Goal: Transaction & Acquisition: Book appointment/travel/reservation

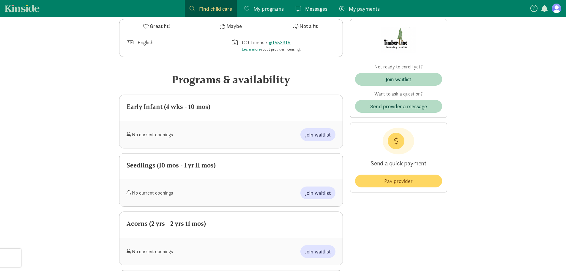
scroll to position [238, 0]
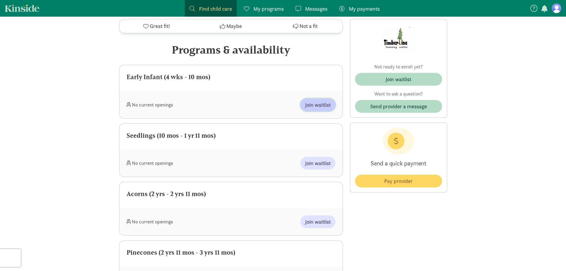
click at [319, 102] on span "Join waitlist" at bounding box center [318, 105] width 26 height 8
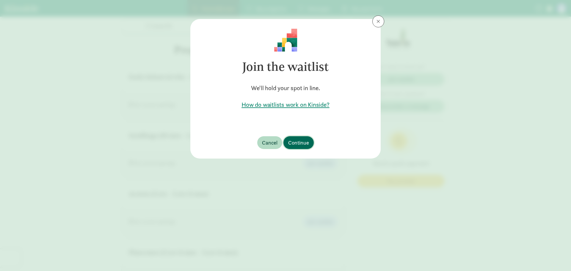
click at [301, 145] on span "Continue" at bounding box center [298, 143] width 21 height 8
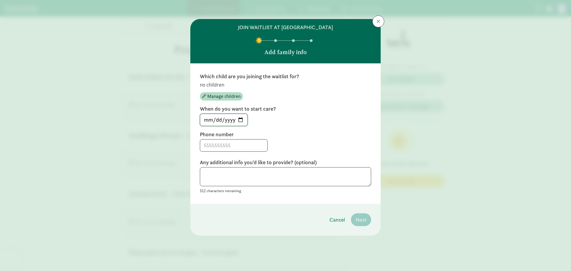
click at [239, 118] on input "[DATE]" at bounding box center [223, 120] width 47 height 12
type input "[DATE]"
click at [231, 147] on input at bounding box center [233, 145] width 67 height 12
type input "9709143225"
click at [215, 174] on textarea at bounding box center [285, 176] width 171 height 19
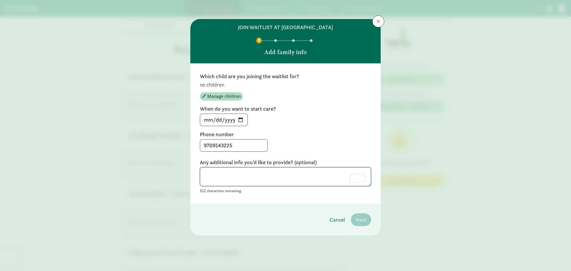
click at [316, 183] on textarea "To enrich screen reader interactions, please activate Accessibility in Grammarl…" at bounding box center [285, 176] width 171 height 19
type textarea "n/a"
click at [293, 100] on div "no children Manage children" at bounding box center [285, 90] width 171 height 19
click at [241, 97] on button "Manage children" at bounding box center [221, 96] width 43 height 8
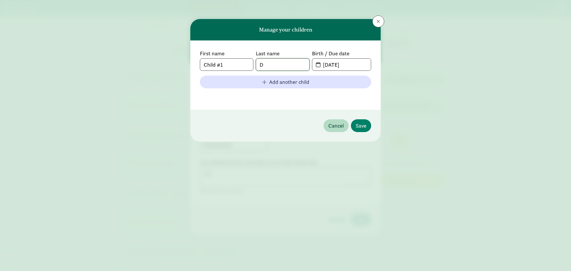
click at [281, 66] on input "D" at bounding box center [282, 65] width 53 height 12
click at [351, 63] on input "08-21-2025" at bounding box center [344, 65] width 51 height 12
click at [347, 65] on input "08-21-2025" at bounding box center [344, 65] width 51 height 12
drag, startPoint x: 357, startPoint y: 63, endPoint x: 350, endPoint y: 67, distance: 8.3
click at [354, 65] on input "08-21-2025" at bounding box center [344, 65] width 51 height 12
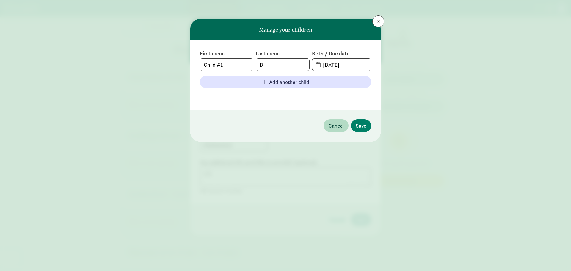
click at [316, 65] on span "08-21-2025" at bounding box center [341, 65] width 59 height 12
click at [318, 67] on span "08-21-2025" at bounding box center [341, 65] width 59 height 12
click at [318, 65] on span "08-21-2025" at bounding box center [341, 65] width 59 height 12
drag, startPoint x: 357, startPoint y: 60, endPoint x: 297, endPoint y: 65, distance: 60.5
click at [297, 65] on div "First name Child #1 Last name D Birth / Due date 08-21-2025" at bounding box center [285, 60] width 171 height 21
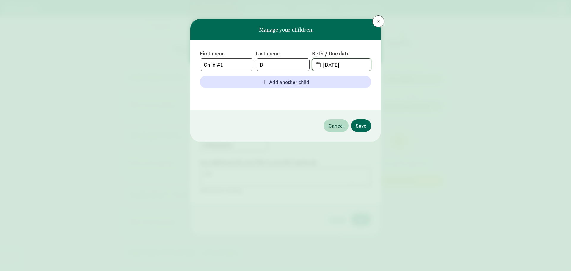
type input "01-14-2026"
click at [361, 128] on span "Save" at bounding box center [361, 126] width 11 height 8
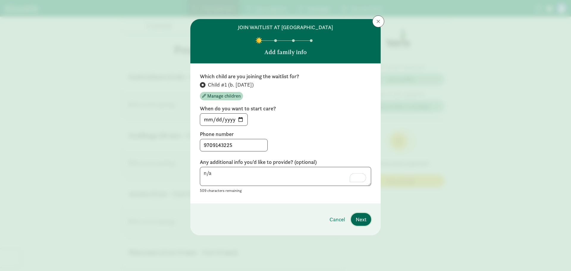
click at [365, 216] on span "Next" at bounding box center [361, 219] width 11 height 8
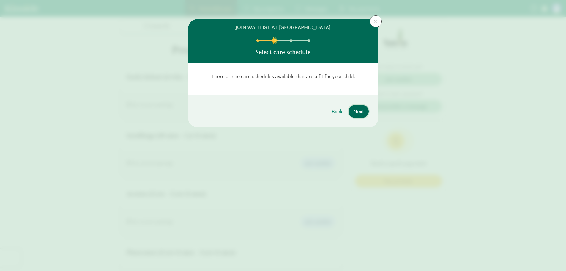
click at [360, 113] on span "Next" at bounding box center [359, 111] width 11 height 8
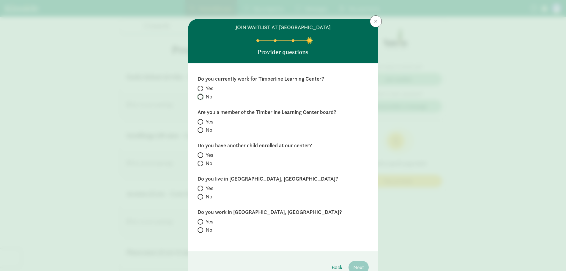
click at [198, 97] on input "No" at bounding box center [200, 97] width 4 height 4
radio input "true"
click at [198, 129] on input "No" at bounding box center [200, 130] width 4 height 4
radio input "true"
click at [198, 163] on input "No" at bounding box center [200, 163] width 4 height 4
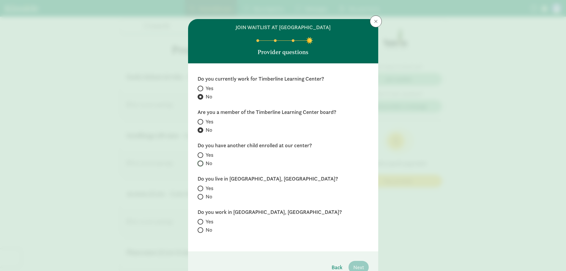
radio input "true"
click at [200, 190] on div "Yes No" at bounding box center [283, 193] width 171 height 17
click at [200, 190] on span at bounding box center [201, 189] width 6 height 6
click at [200, 190] on input "Yes" at bounding box center [200, 188] width 4 height 4
radio input "true"
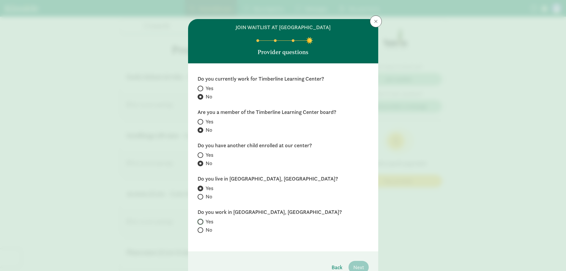
click at [200, 220] on input "Yes" at bounding box center [200, 222] width 4 height 4
radio input "true"
click at [199, 228] on input "No" at bounding box center [200, 230] width 4 height 4
radio input "true"
click at [203, 220] on label "Yes" at bounding box center [283, 221] width 171 height 7
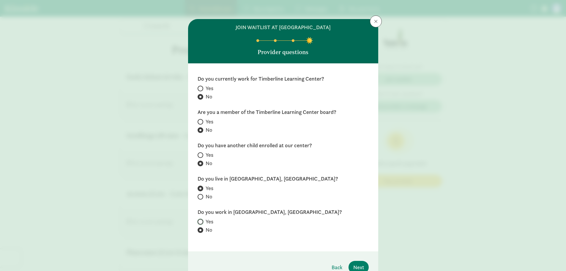
click at [202, 220] on input "Yes" at bounding box center [200, 222] width 4 height 4
radio input "true"
click at [350, 266] on button "Next" at bounding box center [359, 267] width 20 height 13
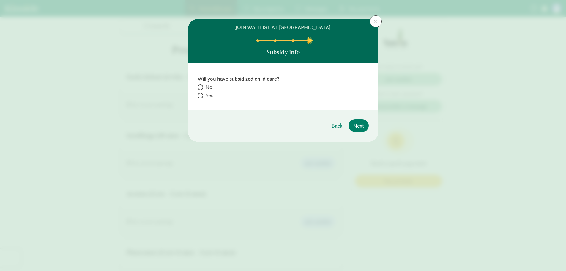
click at [203, 96] on span at bounding box center [201, 96] width 6 height 6
click at [202, 96] on input "Yes" at bounding box center [200, 96] width 4 height 4
radio input "true"
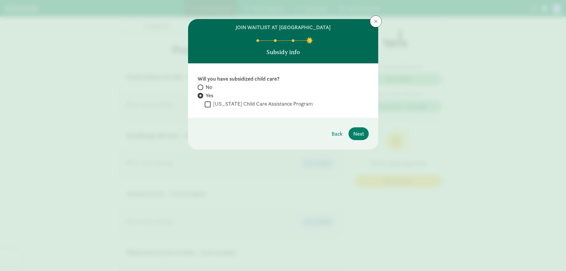
click at [202, 87] on span at bounding box center [201, 87] width 6 height 6
click at [202, 87] on input "No" at bounding box center [200, 87] width 4 height 4
radio input "true"
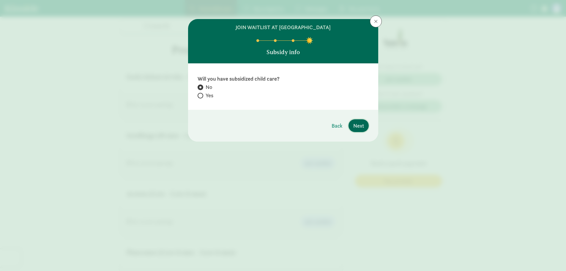
click at [362, 129] on span "Next" at bounding box center [359, 126] width 11 height 8
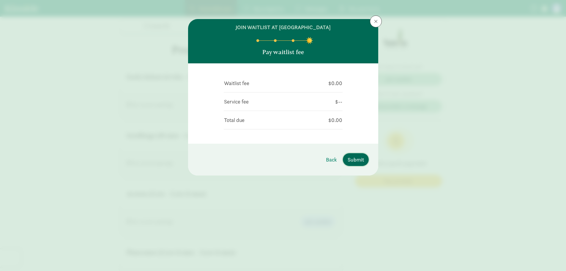
click at [360, 157] on span "Submit" at bounding box center [356, 160] width 16 height 8
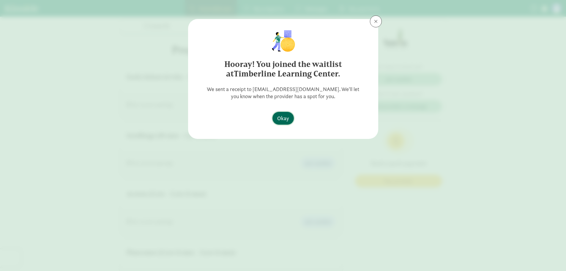
click at [282, 112] on button "Okay" at bounding box center [283, 118] width 21 height 13
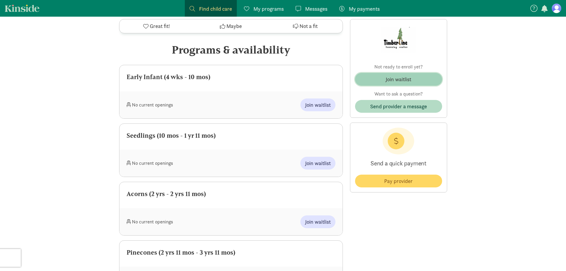
click at [404, 74] on button "Join waitlist" at bounding box center [398, 79] width 87 height 13
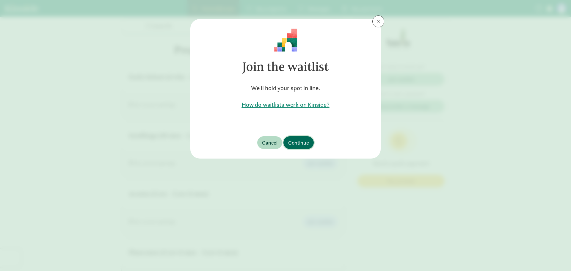
click at [284, 141] on button "Continue" at bounding box center [298, 142] width 30 height 13
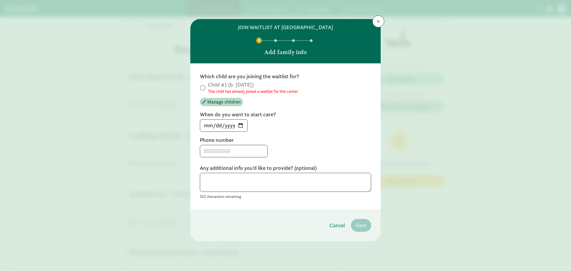
click at [205, 88] on label "Child #1 (b. January 2026) This child has already joined a waitlist for this ce…" at bounding box center [285, 87] width 171 height 13
click at [204, 89] on span at bounding box center [203, 88] width 6 height 6
click at [239, 123] on input "[DATE]" at bounding box center [223, 126] width 47 height 12
type input "2026-03-16"
click at [246, 153] on input at bounding box center [233, 151] width 67 height 12
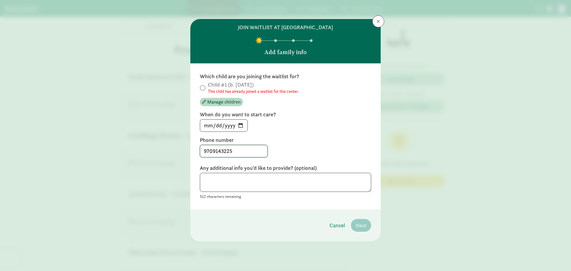
type input "9709143225"
click at [322, 185] on textarea at bounding box center [285, 182] width 171 height 19
click at [378, 20] on span at bounding box center [378, 21] width 4 height 5
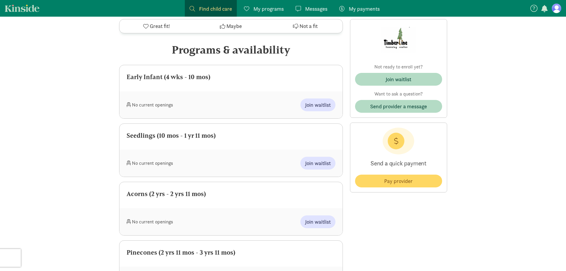
click at [257, 5] on span "My programs" at bounding box center [269, 9] width 30 height 8
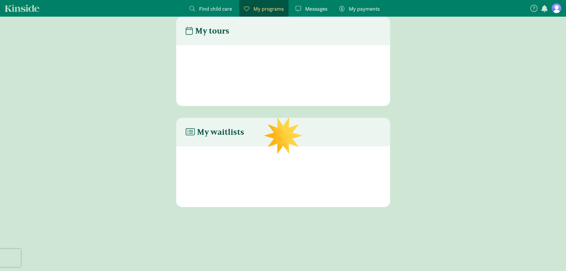
scroll to position [12, 0]
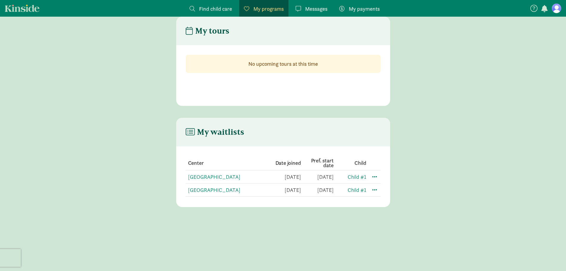
click at [214, 7] on span "Find child care" at bounding box center [215, 9] width 33 height 8
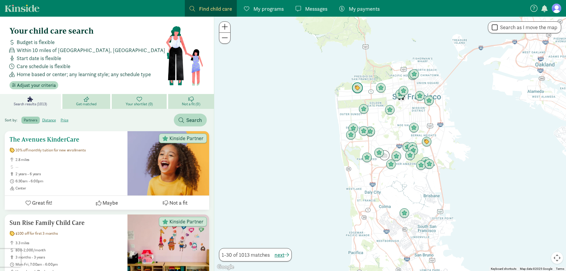
click at [55, 139] on h5 "The Avenues KinderCare" at bounding box center [66, 139] width 113 height 7
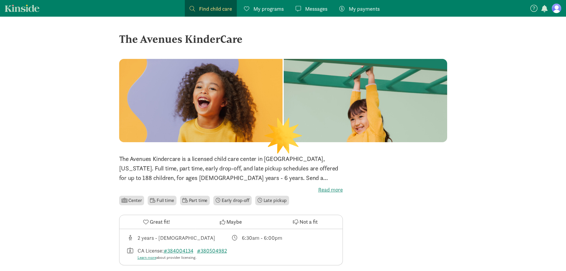
click at [206, 6] on span "Find child care" at bounding box center [215, 9] width 33 height 8
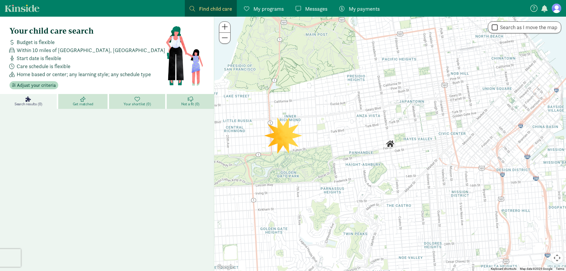
click at [211, 11] on span "Find child care" at bounding box center [215, 9] width 33 height 8
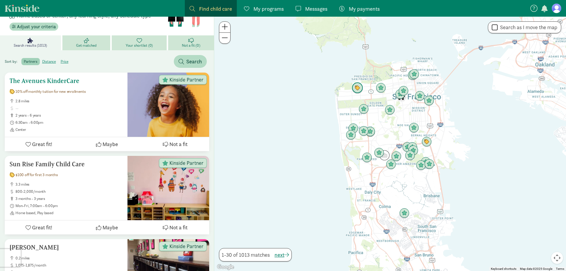
scroll to position [59, 0]
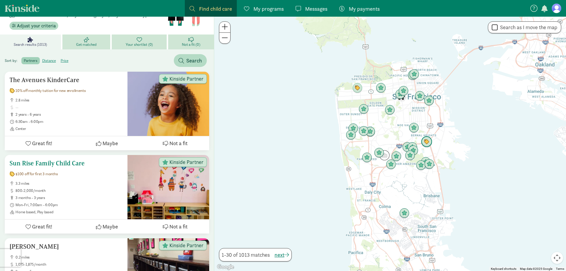
click at [36, 164] on h5 "Sun Rise Family Child Care" at bounding box center [66, 163] width 113 height 7
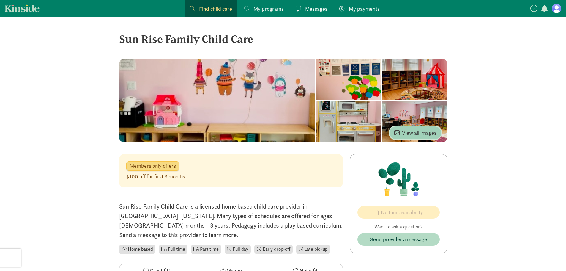
click at [401, 129] on span "View all images" at bounding box center [416, 133] width 42 height 8
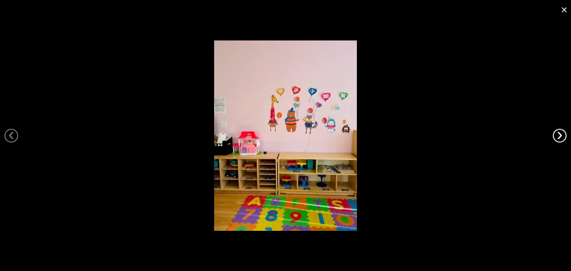
click at [561, 138] on link "›" at bounding box center [560, 136] width 14 height 14
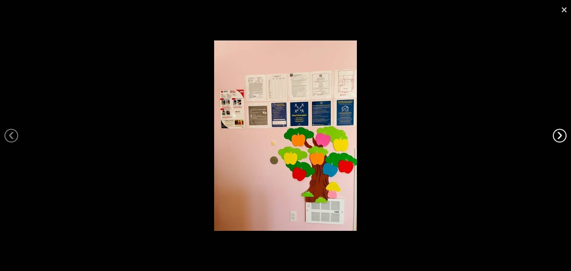
click at [561, 138] on link "›" at bounding box center [560, 136] width 14 height 14
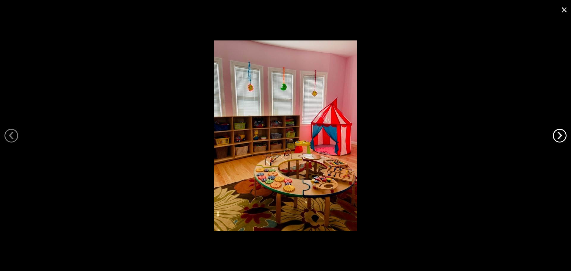
click at [561, 138] on link "›" at bounding box center [560, 136] width 14 height 14
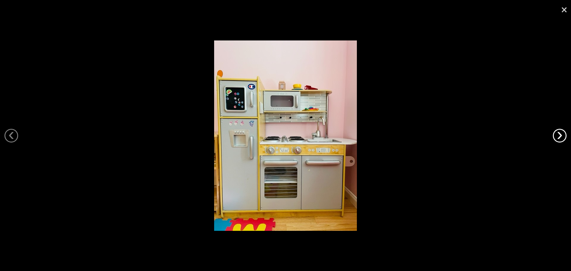
click at [561, 138] on link "›" at bounding box center [560, 136] width 14 height 14
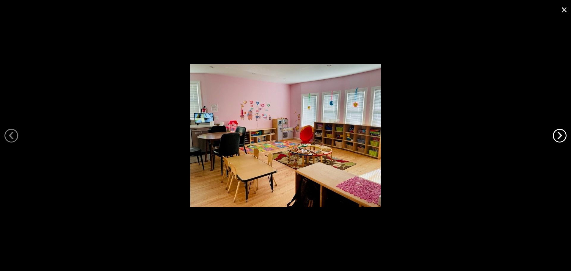
click at [555, 135] on link "›" at bounding box center [560, 136] width 14 height 14
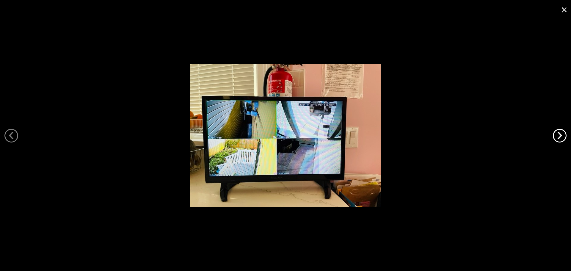
click at [555, 135] on link "›" at bounding box center [560, 136] width 14 height 14
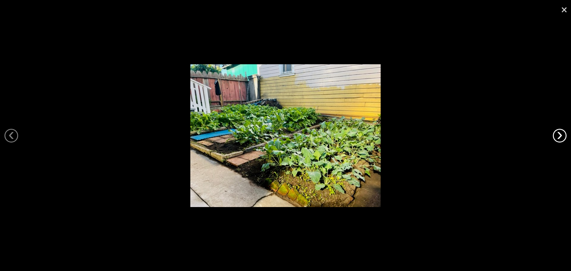
click at [555, 135] on link "›" at bounding box center [560, 136] width 14 height 14
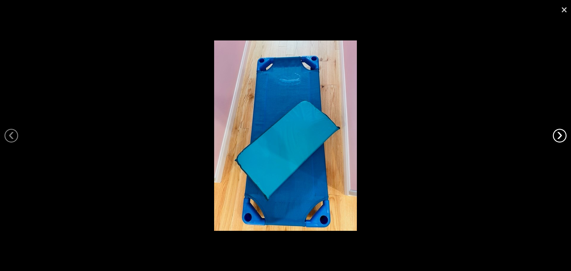
click at [555, 135] on link "›" at bounding box center [560, 136] width 14 height 14
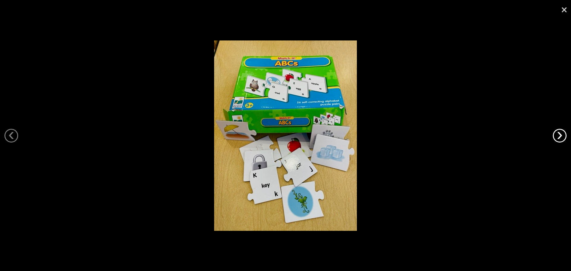
click at [555, 135] on link "›" at bounding box center [560, 136] width 14 height 14
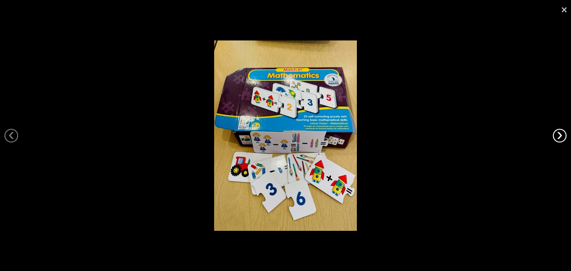
click at [555, 135] on link "›" at bounding box center [560, 136] width 14 height 14
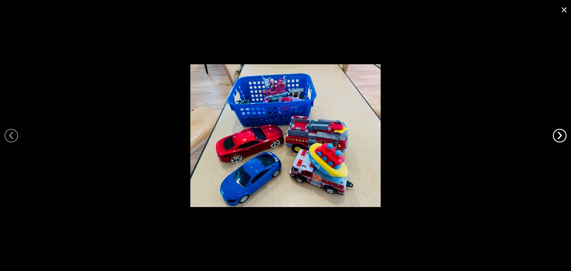
click at [555, 135] on link "›" at bounding box center [560, 136] width 14 height 14
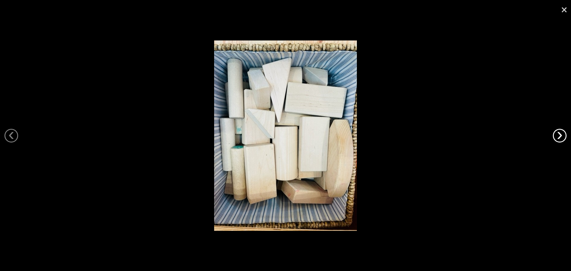
click at [555, 135] on link "›" at bounding box center [560, 136] width 14 height 14
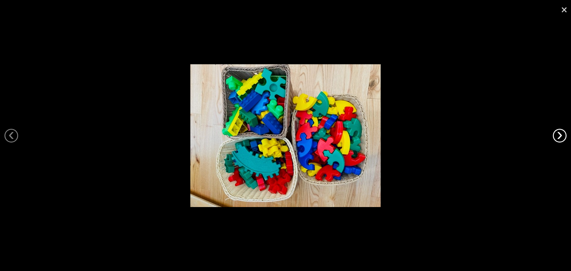
click at [555, 135] on link "›" at bounding box center [560, 136] width 14 height 14
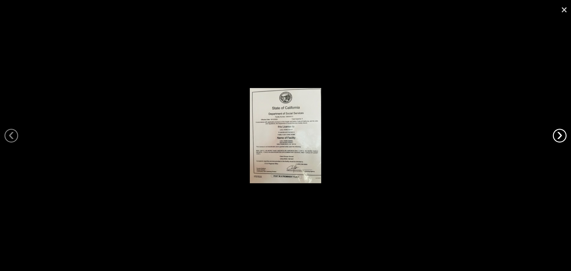
click at [555, 135] on link "›" at bounding box center [560, 136] width 14 height 14
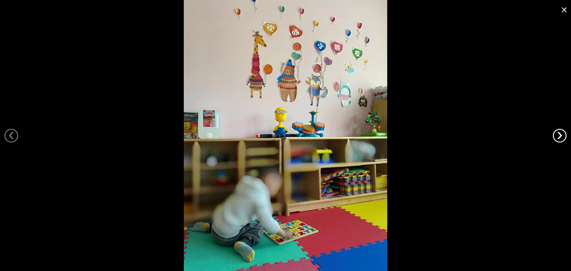
click at [555, 135] on link "›" at bounding box center [560, 136] width 14 height 14
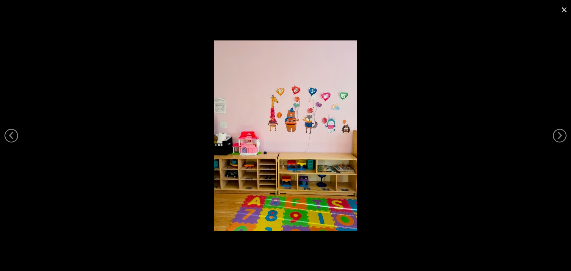
click at [559, 10] on link "×" at bounding box center [564, 9] width 14 height 18
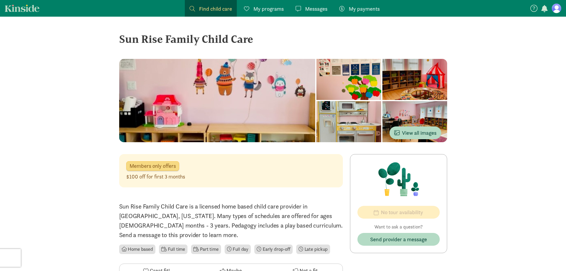
click at [208, 8] on span "Find child care" at bounding box center [215, 9] width 33 height 8
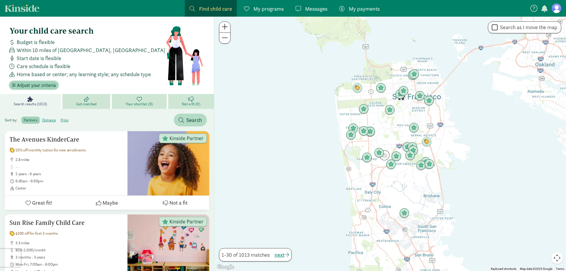
click at [43, 84] on span "Adjust your criteria" at bounding box center [36, 85] width 39 height 7
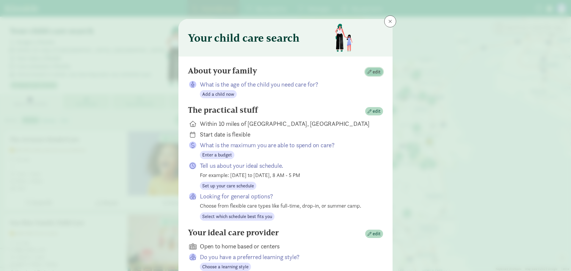
click at [369, 70] on span "button" at bounding box center [370, 72] width 4 height 4
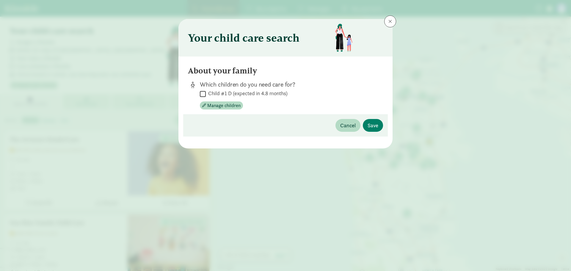
click at [200, 95] on input "Child #1 D (expected in 4.8 months)" at bounding box center [203, 94] width 6 height 8
checkbox input "true"
click at [202, 108] on span "Manage children" at bounding box center [221, 105] width 38 height 7
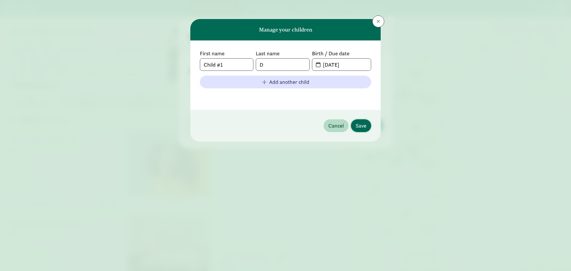
click at [368, 126] on button "Save" at bounding box center [361, 125] width 20 height 13
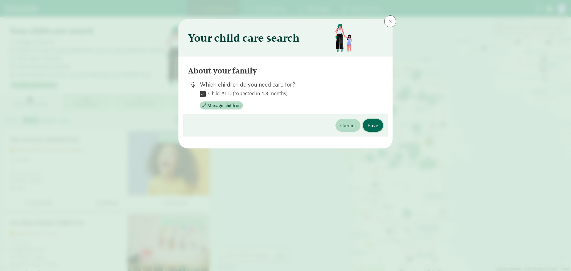
click at [373, 126] on span "Save" at bounding box center [373, 125] width 11 height 8
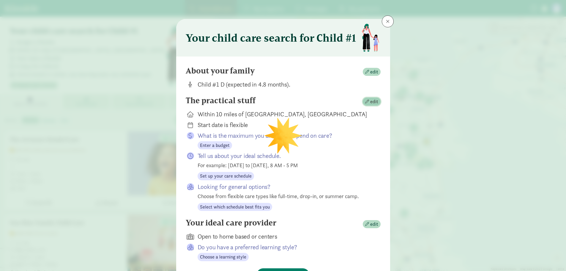
click at [371, 101] on span "edit" at bounding box center [374, 101] width 8 height 7
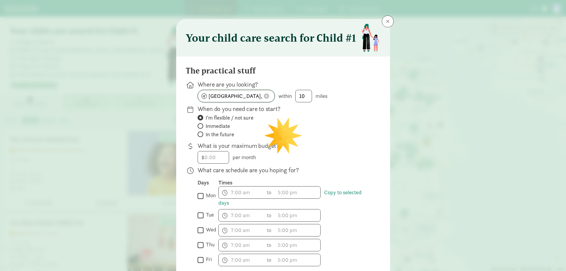
click at [254, 94] on input "San Francisco, CA" at bounding box center [236, 96] width 77 height 12
click at [176, 95] on div "The practical stuff Where are you looking? San Francisco, CA within 10 miles Wh…" at bounding box center [283, 243] width 214 height 375
drag, startPoint x: 252, startPoint y: 95, endPoint x: 184, endPoint y: 95, distance: 68.4
click at [184, 95] on div "The practical stuff Where are you looking? San Francisco, CA within 10 miles Wh…" at bounding box center [283, 243] width 214 height 375
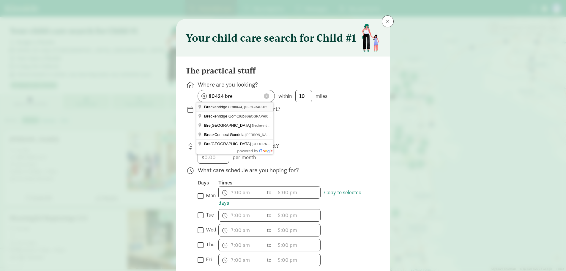
type input "Breckenridge, CO 80424, USA"
click at [212, 159] on input "number" at bounding box center [213, 157] width 31 height 12
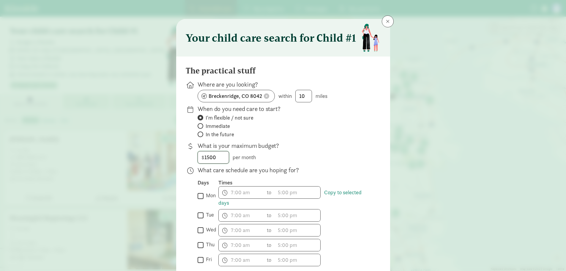
type input "1500"
click at [201, 197] on input "mon" at bounding box center [201, 196] width 6 height 8
checkbox input "true"
click at [200, 214] on input "tue" at bounding box center [201, 215] width 6 height 8
checkbox input "true"
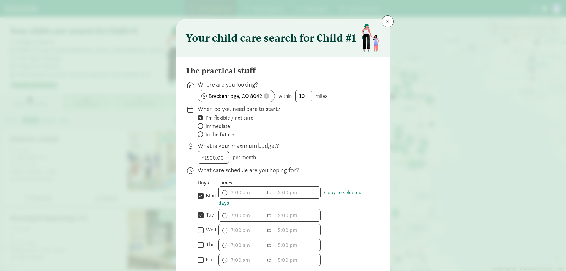
click at [199, 228] on input "wed" at bounding box center [201, 230] width 6 height 8
checkbox input "true"
click at [200, 243] on input "thu" at bounding box center [201, 245] width 6 height 8
checkbox input "true"
click at [199, 257] on input "fri" at bounding box center [201, 260] width 6 height 8
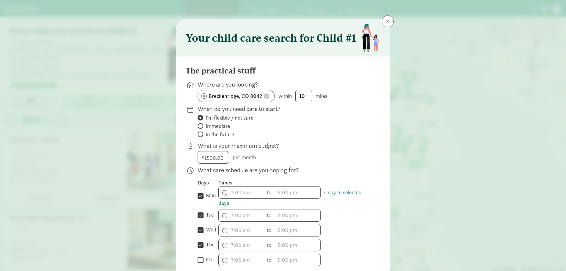
checkbox input "true"
click at [242, 197] on span "h 12 1 2 3 4 5 6 7 8 9 10 11 mm 00 15 30 45 a am pm" at bounding box center [241, 192] width 45 height 12
click at [245, 192] on div at bounding box center [283, 135] width 566 height 271
click at [225, 191] on span "h 12 1 2 3 4 5 6 7 8 9 10 11 mm 00 15 30 45 a am pm" at bounding box center [241, 192] width 45 height 12
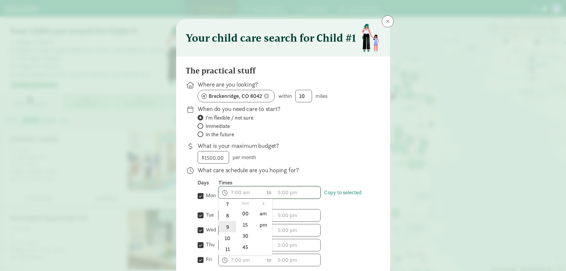
click at [224, 229] on li "9" at bounding box center [228, 226] width 18 height 11
click at [271, 193] on div at bounding box center [283, 135] width 566 height 271
click at [231, 192] on span "9:mm a h 12 1 2 3 4 5 6 7 8 9 10 11 mm 00 15 30 45 a am pm" at bounding box center [241, 192] width 45 height 12
click at [226, 215] on li "8" at bounding box center [228, 215] width 18 height 11
click at [242, 234] on li "30" at bounding box center [246, 235] width 18 height 11
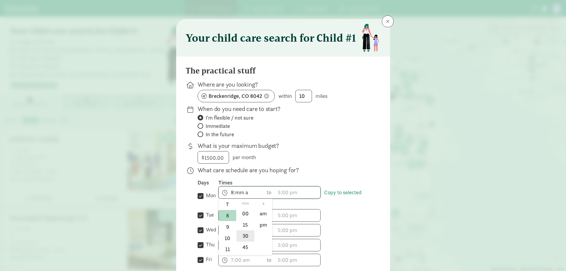
type input "8:30 a"
click at [276, 195] on div at bounding box center [283, 135] width 566 height 271
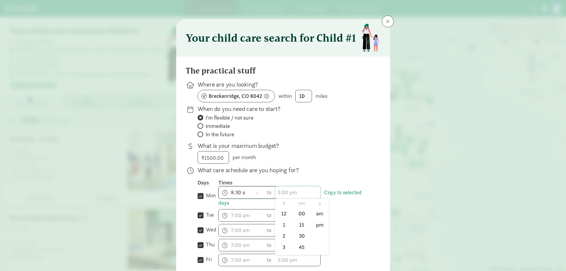
click at [280, 193] on span "h 12 1 2 3 4 5 6 7 8 9 10 11 mm 00 15 30 45 a am pm" at bounding box center [297, 192] width 45 height 12
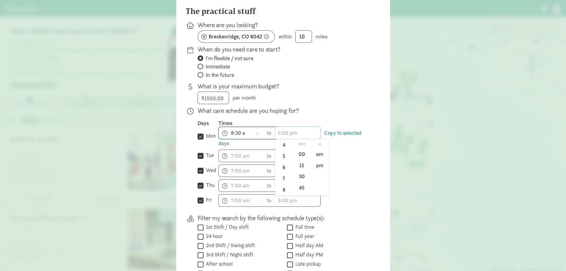
scroll to position [59, 0]
click at [284, 151] on li "5" at bounding box center [284, 150] width 18 height 11
click at [298, 179] on li "30" at bounding box center [302, 176] width 18 height 11
click at [311, 163] on li "pm" at bounding box center [320, 164] width 18 height 11
type input "5:30 pm"
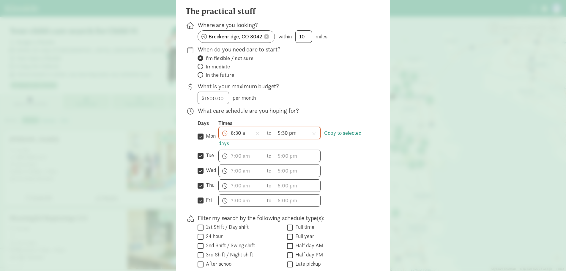
click at [350, 153] on div "h 12 1 2 3 4 5 6 7 8 9 10 11 mm 00 15 30 45 a am pm to h 12 1 2 3 4 5 6 7 8 9 1…" at bounding box center [295, 156] width 153 height 12
click at [234, 156] on span "h 12 1 2 3 4 5 6 7 8 9 10 11 mm 00 15 30 45 a am pm" at bounding box center [241, 156] width 45 height 12
click at [343, 134] on div at bounding box center [283, 76] width 566 height 271
click at [342, 135] on link "Copy to selected days" at bounding box center [290, 137] width 143 height 17
click at [329, 135] on link "Copy to selected days" at bounding box center [290, 137] width 143 height 17
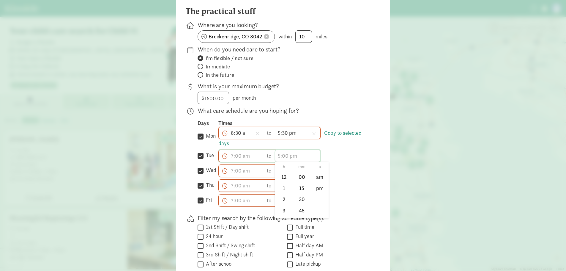
click at [303, 153] on span "h 12 1 2 3 4 5 6 7 8 9 10 11 mm 00 15 30 45 a am pm" at bounding box center [297, 156] width 45 height 12
click at [345, 131] on div at bounding box center [283, 76] width 566 height 271
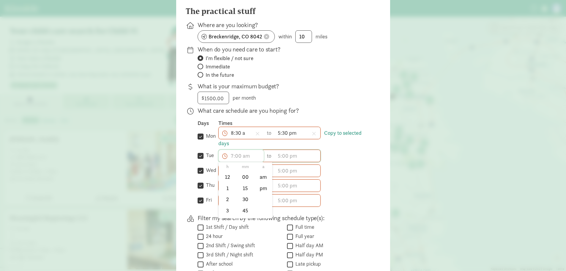
click at [252, 155] on span "h 12 1 2 3 4 5 6 7 8 9 10 11 mm 00 15 30 45 a am pm" at bounding box center [241, 156] width 45 height 12
click at [359, 148] on div at bounding box center [283, 76] width 566 height 271
click at [232, 157] on span "h 12 1 2 3 4 5 6 7 8 9 10 11 mm 00 15 30 45 a am pm" at bounding box center [241, 156] width 45 height 12
click at [226, 207] on li "8" at bounding box center [228, 207] width 18 height 11
click at [246, 199] on li "30" at bounding box center [246, 199] width 18 height 11
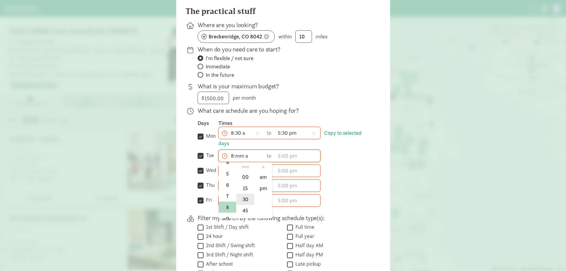
type input "8:30 a"
click at [289, 168] on div at bounding box center [283, 76] width 566 height 271
click at [230, 171] on span "h 12 1 2 3 4 5 6 7 8 9 10 11 mm 00 15 30 45 a am pm" at bounding box center [241, 171] width 45 height 12
click at [224, 221] on li "8" at bounding box center [228, 221] width 18 height 11
click at [248, 213] on li "30" at bounding box center [246, 213] width 18 height 11
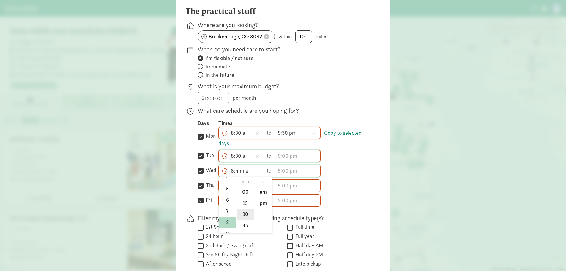
type input "8:30 a"
click at [339, 171] on div at bounding box center [283, 76] width 566 height 271
click at [225, 187] on span "h 12 1 2 3 4 5 6 7 8 9 10 11 mm 00 15 30 45 a am pm" at bounding box center [241, 186] width 45 height 12
click at [225, 234] on li "8" at bounding box center [228, 236] width 18 height 11
click at [244, 227] on li "30" at bounding box center [246, 228] width 18 height 11
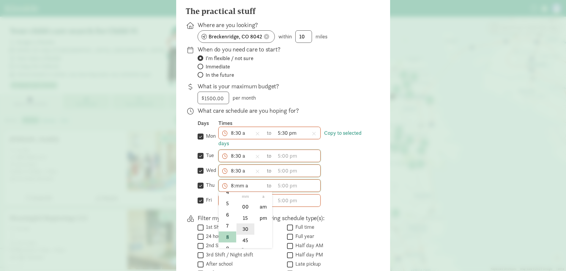
type input "8:30 a"
click at [346, 194] on div at bounding box center [283, 76] width 566 height 271
click at [231, 200] on span "h 12 1 2 3 4 5 6 7 8 9 10 11 mm 00 15 30 45 a am pm" at bounding box center [241, 200] width 45 height 12
click at [227, 221] on li "8" at bounding box center [228, 223] width 18 height 11
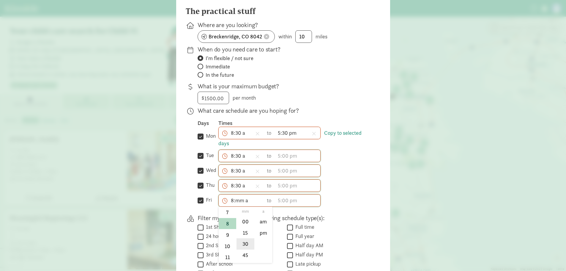
click at [243, 241] on li "30" at bounding box center [246, 243] width 18 height 11
type input "8:30 a"
click at [280, 154] on div at bounding box center [283, 76] width 566 height 271
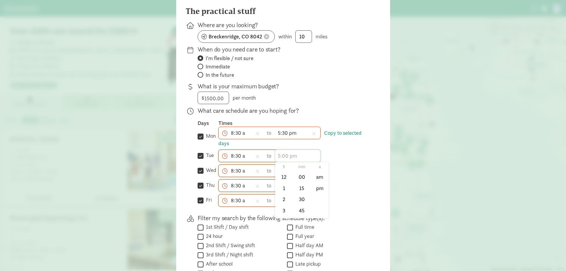
click at [281, 154] on span "h 12 1 2 3 4 5 6 7 8 9 10 11 mm 00 15 30 45 a am pm" at bounding box center [297, 156] width 45 height 12
click at [283, 173] on li "5" at bounding box center [284, 173] width 18 height 11
click at [297, 195] on li "30" at bounding box center [302, 199] width 18 height 11
click at [315, 189] on li "pm" at bounding box center [320, 187] width 18 height 11
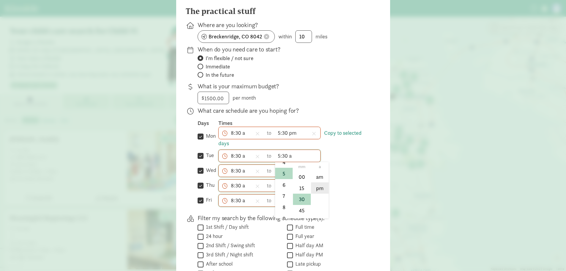
type input "5:30 pm"
click at [291, 173] on span "h 12 1 2 3 4 5 6 7 8 9 10 11 mm 00 15 30 45 a am pm" at bounding box center [297, 171] width 45 height 12
click at [282, 191] on li "5" at bounding box center [284, 188] width 18 height 11
click at [298, 216] on li "30" at bounding box center [302, 213] width 18 height 11
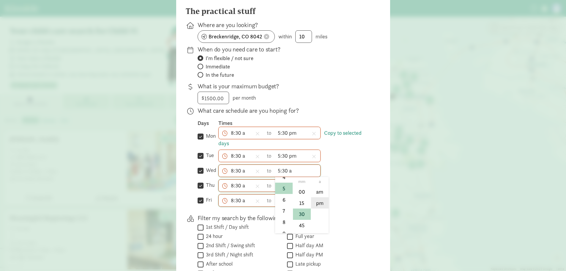
click at [322, 203] on li "pm" at bounding box center [320, 202] width 18 height 11
type input "5:30 pm"
click at [221, 142] on link "Copy to selected days" at bounding box center [290, 137] width 143 height 17
click at [284, 183] on span "h 12 1 2 3 4 5 6 7 8 9 10 11 mm 00 15 30 45 a am pm" at bounding box center [297, 186] width 45 height 12
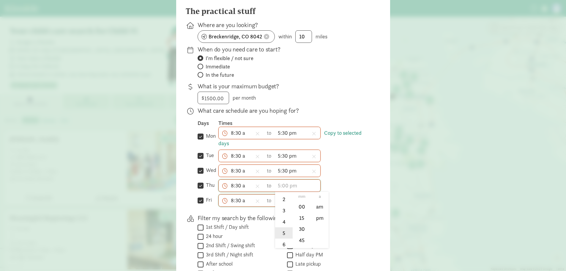
click at [282, 233] on li "5" at bounding box center [284, 232] width 18 height 11
click at [305, 227] on li "30" at bounding box center [302, 228] width 18 height 11
click at [317, 219] on li "pm" at bounding box center [320, 217] width 18 height 11
type input "5:30 pm"
click at [275, 198] on span "h 12 1 2 3 4 5 6 7 8 9 10 11 mm 00 15 30 45 a am pm" at bounding box center [297, 200] width 45 height 12
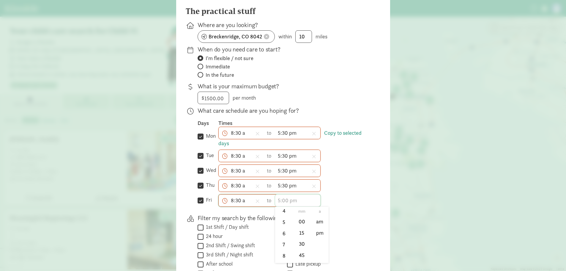
scroll to position [59, 0]
click at [281, 221] on li "5" at bounding box center [284, 217] width 18 height 11
click at [299, 246] on li "30" at bounding box center [302, 243] width 18 height 11
click at [322, 231] on li "pm" at bounding box center [320, 232] width 18 height 11
type input "5:30 pm"
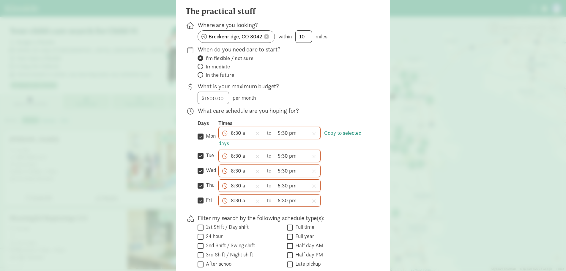
click at [332, 209] on div "What care schedule are you hoping for? Days Times  mon Copy to selected days 8…" at bounding box center [285, 158] width 174 height 105
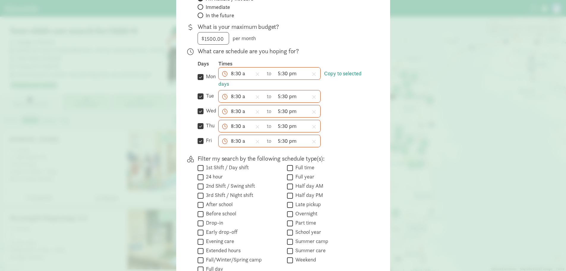
click at [290, 184] on input "Half day AM" at bounding box center [290, 186] width 6 height 8
checkbox input "true"
click at [289, 195] on input "Half day PM" at bounding box center [290, 195] width 6 height 8
checkbox input "true"
click at [291, 179] on input "Full year" at bounding box center [290, 177] width 6 height 8
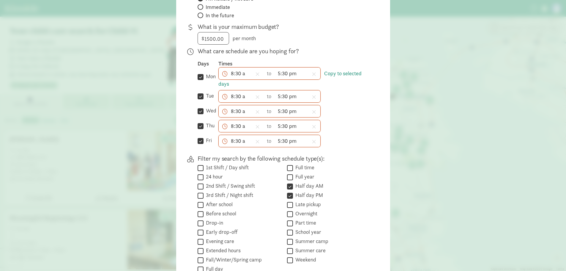
checkbox input "true"
click at [288, 165] on input "Full time" at bounding box center [290, 168] width 6 height 8
checkbox input "true"
click at [200, 219] on input "Drop-in" at bounding box center [201, 223] width 6 height 8
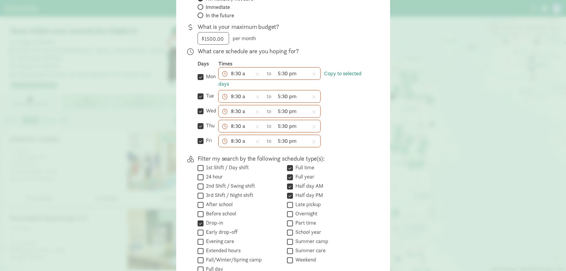
checkbox input "false"
click at [288, 196] on input "Half day PM" at bounding box center [290, 195] width 6 height 8
checkbox input "false"
click at [288, 187] on input "Half day AM" at bounding box center [290, 186] width 6 height 8
checkbox input "false"
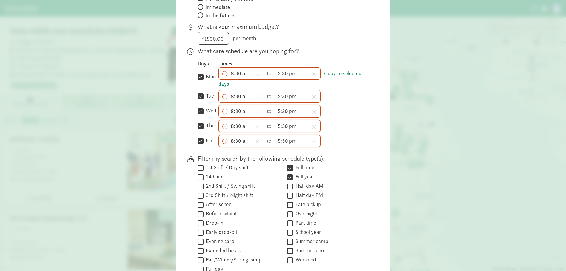
click at [288, 180] on input "Full year" at bounding box center [290, 177] width 6 height 8
checkbox input "false"
click at [289, 168] on input "Full time" at bounding box center [290, 168] width 6 height 8
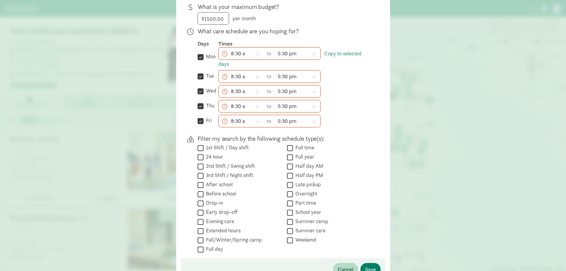
scroll to position [149, 0]
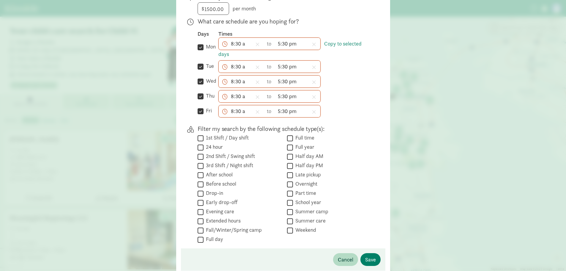
click at [289, 140] on input "Full time" at bounding box center [290, 138] width 6 height 8
checkbox input "true"
click at [287, 148] on input "Full year" at bounding box center [290, 147] width 6 height 8
checkbox input "true"
click at [289, 191] on input "Part time" at bounding box center [290, 193] width 6 height 8
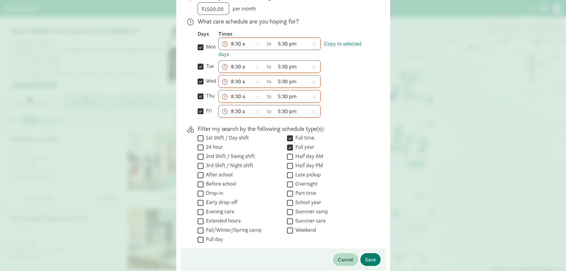
checkbox input "true"
click at [289, 211] on input "Summer camp" at bounding box center [290, 212] width 6 height 8
checkbox input "true"
click at [289, 217] on input "Summer care" at bounding box center [290, 221] width 6 height 8
checkbox input "true"
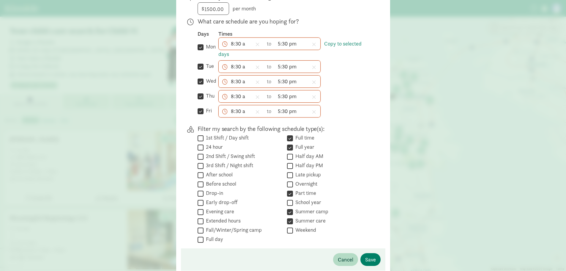
click at [289, 202] on input "School year" at bounding box center [290, 203] width 6 height 8
checkbox input "true"
click at [290, 157] on input "Half day AM" at bounding box center [290, 157] width 6 height 8
checkbox input "true"
click at [287, 165] on input "Half day PM" at bounding box center [290, 166] width 6 height 8
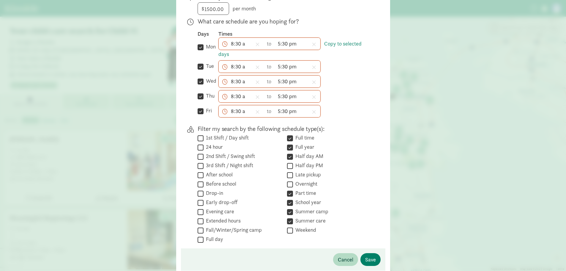
checkbox input "true"
click at [371, 255] on span "Save" at bounding box center [370, 259] width 11 height 8
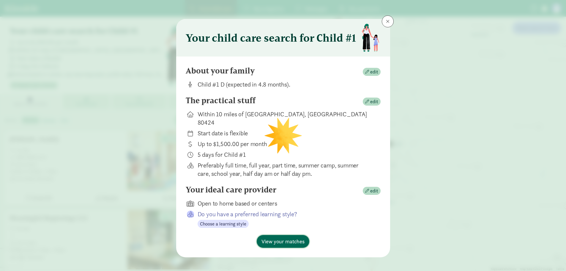
click at [302, 237] on span "View your matches" at bounding box center [283, 241] width 43 height 8
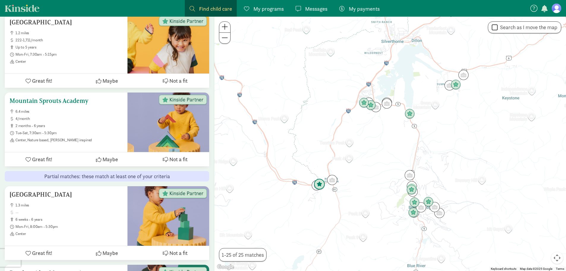
scroll to position [119, 0]
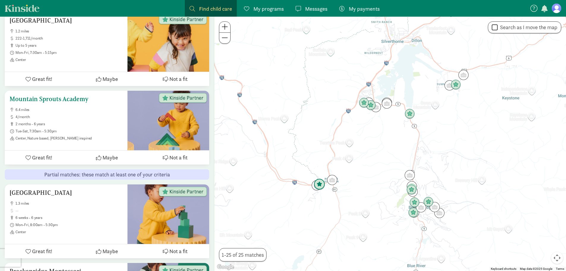
click at [58, 128] on ul "6.4 miles 4/month 2 months - 6 years Tue-Sat, 7:30am - 5:30pm Center, Nature ba…" at bounding box center [66, 123] width 113 height 33
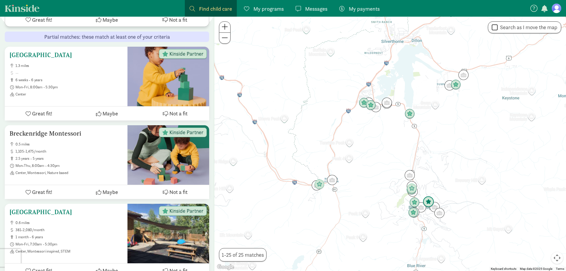
scroll to position [268, 0]
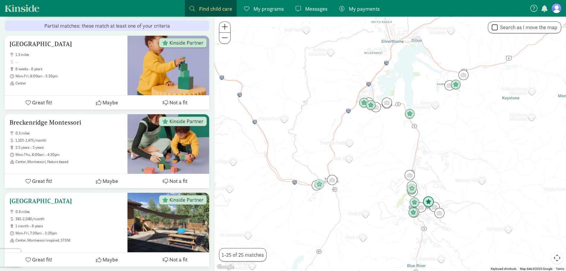
click at [65, 205] on div "Little Red Schoolhouse 0.6 miles 381-2,080/month 1 month - 6 years Mon-Fri, 7:3…" at bounding box center [66, 219] width 113 height 45
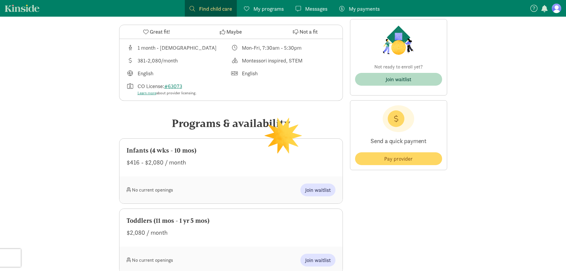
scroll to position [238, 0]
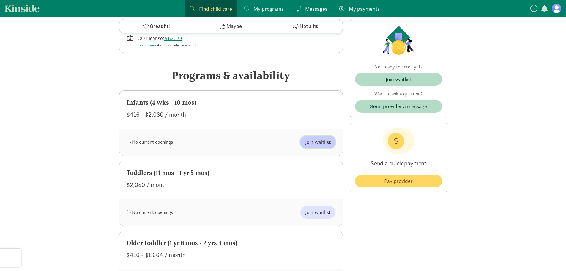
click at [313, 147] on button "Join waitlist" at bounding box center [318, 142] width 35 height 13
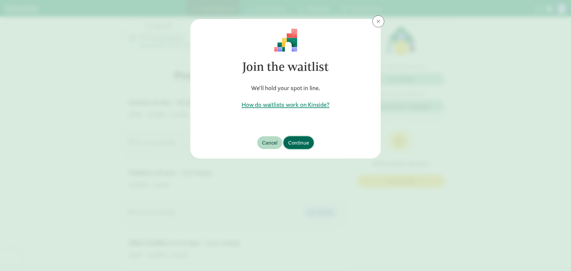
click at [298, 141] on span "Continue" at bounding box center [298, 143] width 21 height 8
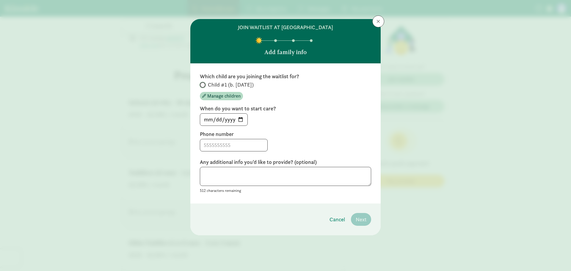
click at [202, 86] on input "Child #1 (b. [DATE])" at bounding box center [202, 85] width 4 height 4
radio input "true"
click at [228, 121] on input "[DATE]" at bounding box center [223, 120] width 47 height 12
click at [209, 121] on input "[DATE]" at bounding box center [223, 120] width 47 height 12
type input "0206-03-15"
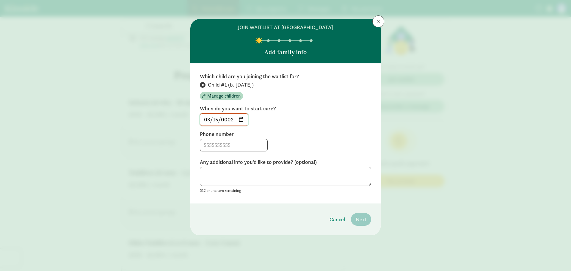
type input "0026-03-15"
click at [211, 143] on input at bounding box center [233, 145] width 67 height 12
type input "9709143225"
click at [338, 176] on textarea at bounding box center [285, 176] width 171 height 19
type textarea "n/a"
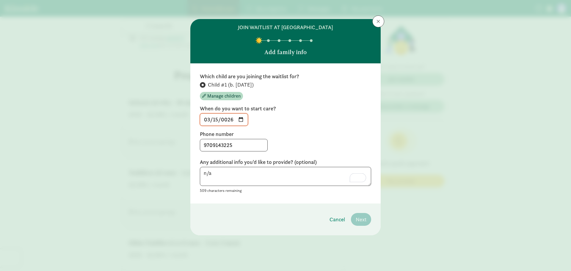
click at [308, 132] on label "Phone number" at bounding box center [285, 134] width 171 height 7
click at [241, 117] on input "0026-03-15" at bounding box center [224, 120] width 48 height 12
click at [323, 134] on label "Phone number" at bounding box center [285, 134] width 171 height 7
click at [335, 122] on div "2026-03-16" at bounding box center [285, 119] width 171 height 12
click at [232, 95] on span "Manage children" at bounding box center [223, 95] width 33 height 7
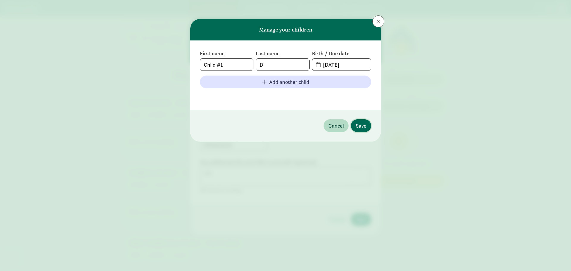
click at [361, 126] on span "Save" at bounding box center [361, 126] width 11 height 8
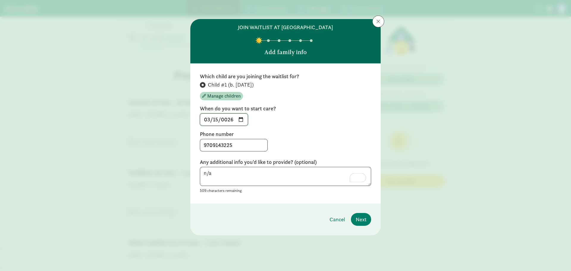
click at [244, 119] on input "2026-03-16" at bounding box center [224, 120] width 48 height 12
click at [243, 120] on input "2026-04-15" at bounding box center [224, 120] width 48 height 12
type input "2026-03-17"
click at [286, 140] on div "9709143225" at bounding box center [285, 145] width 171 height 12
click at [357, 221] on span "Next" at bounding box center [361, 219] width 11 height 8
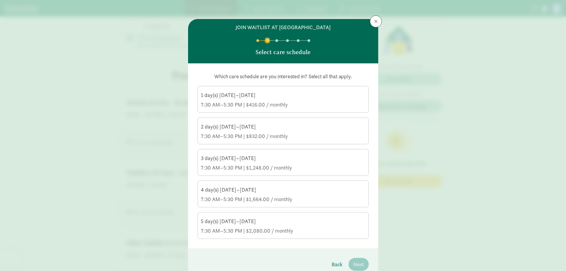
scroll to position [28, 0]
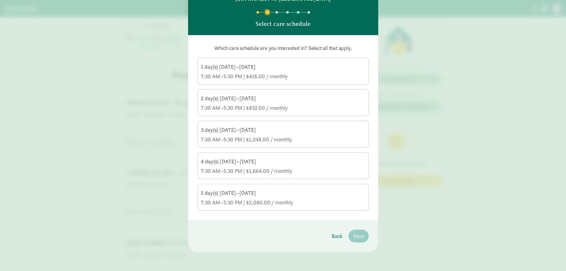
click at [295, 131] on div "3 day(s) Monday–Friday" at bounding box center [283, 129] width 165 height 7
click at [0, 0] on input "3 day(s) Monday–Friday 7:30 AM–5:30 PM | $1,248.00 / monthly" at bounding box center [0, 0] width 0 height 0
click at [357, 238] on span "Next" at bounding box center [359, 236] width 11 height 8
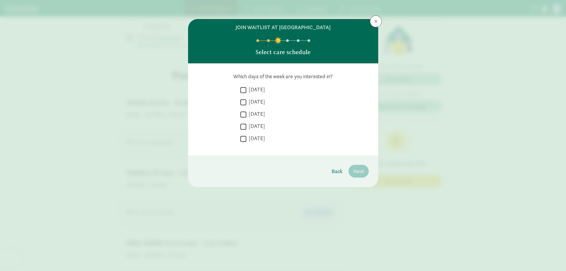
click at [244, 104] on input "Tuesday" at bounding box center [244, 102] width 6 height 8
checkbox input "true"
click at [243, 112] on input "Wednesday" at bounding box center [244, 114] width 6 height 8
checkbox input "true"
click at [242, 124] on input "Thursday" at bounding box center [244, 127] width 6 height 8
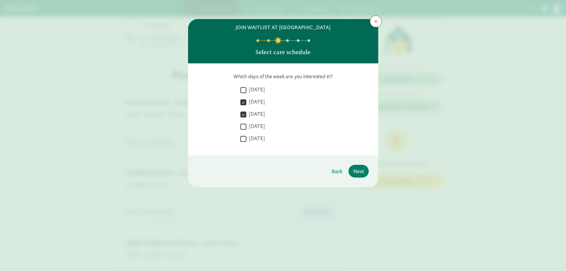
checkbox input "true"
click at [356, 170] on span "Next" at bounding box center [359, 171] width 11 height 8
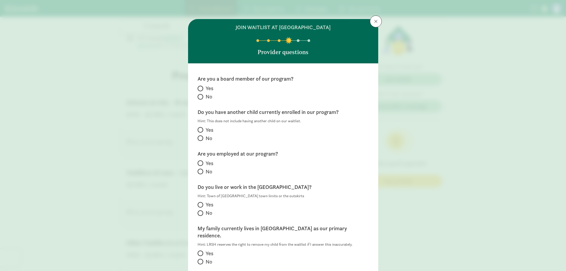
click at [200, 98] on span at bounding box center [201, 97] width 6 height 6
click at [200, 98] on input "No" at bounding box center [200, 97] width 4 height 4
radio input "true"
click at [200, 141] on span at bounding box center [201, 138] width 6 height 6
click at [200, 140] on input "No" at bounding box center [200, 138] width 4 height 4
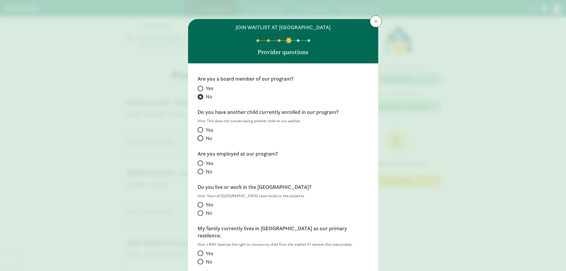
radio input "true"
click at [200, 174] on span at bounding box center [201, 172] width 6 height 6
click at [200, 173] on input "No" at bounding box center [200, 171] width 4 height 4
radio input "true"
click at [201, 250] on span at bounding box center [201, 253] width 6 height 6
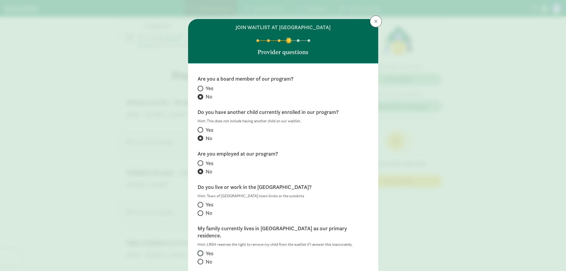
click at [201, 251] on input "Yes" at bounding box center [200, 253] width 4 height 4
radio input "true"
click at [200, 214] on span at bounding box center [201, 213] width 6 height 6
click at [200, 214] on input "No" at bounding box center [200, 213] width 4 height 4
radio input "true"
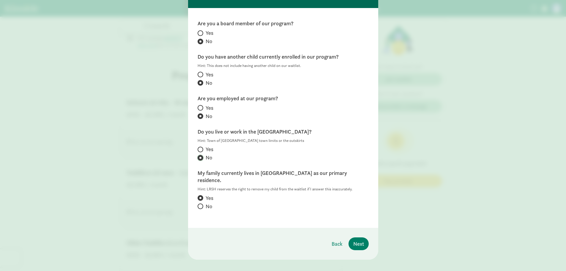
scroll to position [56, 0]
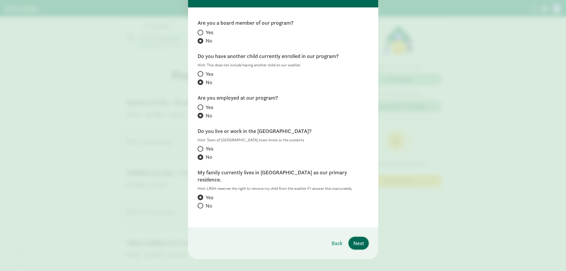
click at [362, 239] on span "Next" at bounding box center [359, 243] width 11 height 8
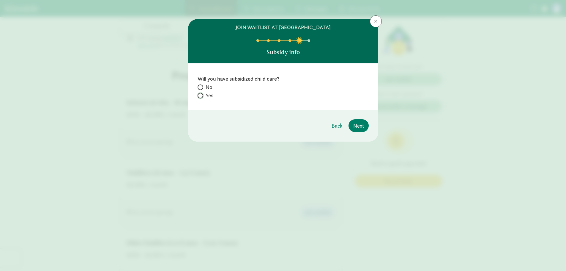
click at [201, 96] on input "Yes" at bounding box center [200, 96] width 4 height 4
radio input "true"
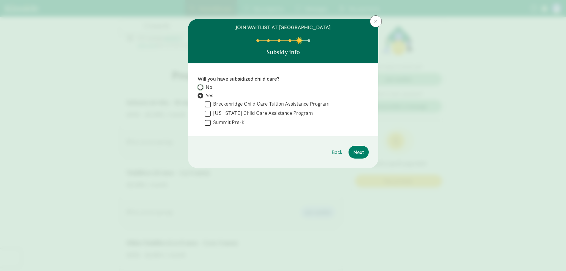
click at [200, 88] on input "No" at bounding box center [200, 87] width 4 height 4
radio input "true"
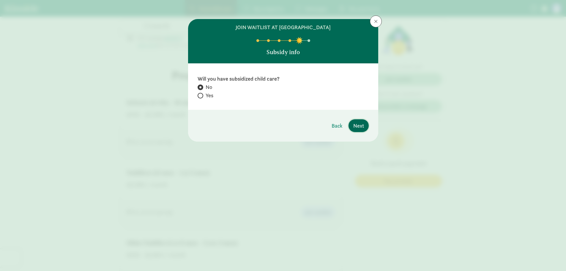
click at [355, 128] on span "Next" at bounding box center [359, 126] width 11 height 8
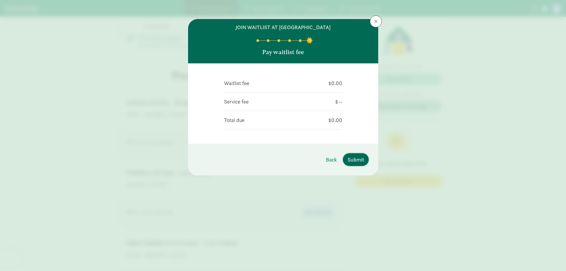
click at [356, 163] on span "Submit" at bounding box center [356, 160] width 16 height 8
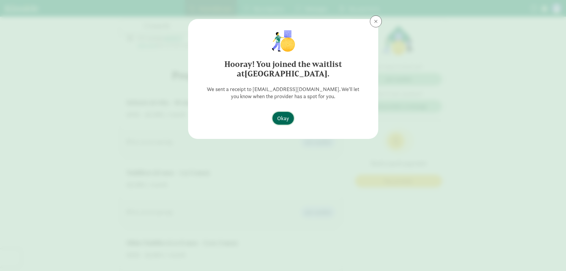
click at [284, 120] on span "Okay" at bounding box center [283, 118] width 12 height 8
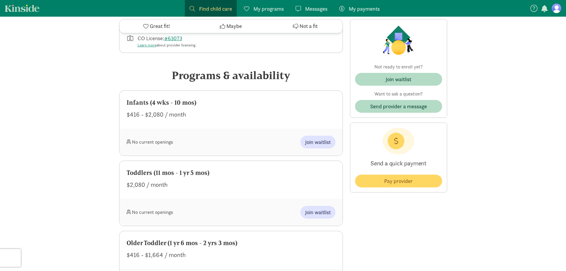
click at [202, 9] on span "Find child care" at bounding box center [215, 9] width 33 height 8
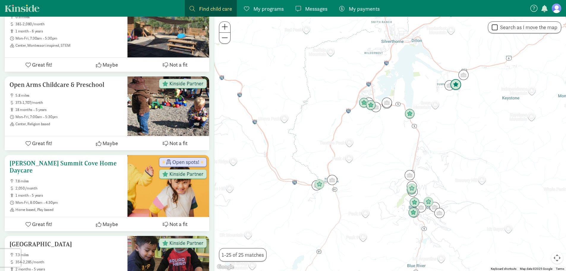
scroll to position [476, 0]
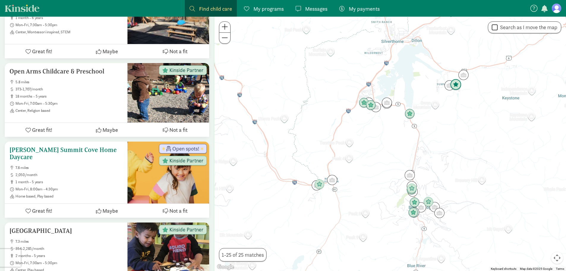
click at [88, 162] on div "Heidi Phillips Summit Cove Home Daycare 7.8 miles 2,050/month 1 month - 5 years…" at bounding box center [66, 172] width 113 height 52
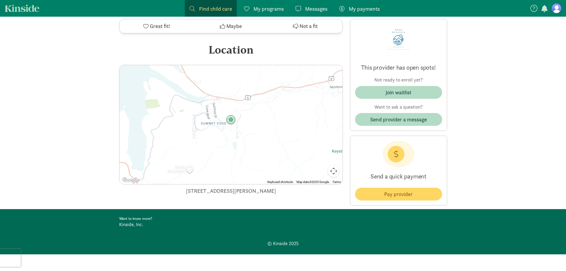
scroll to position [318, 0]
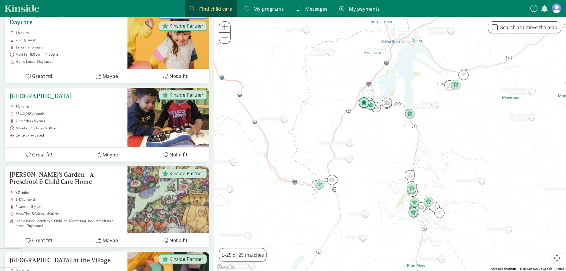
scroll to position [615, 0]
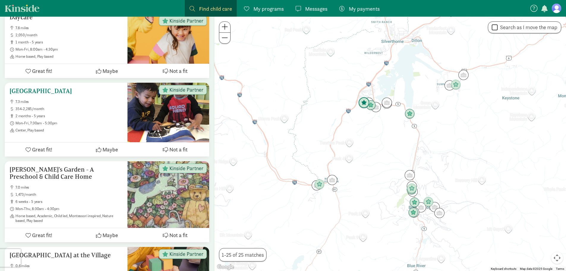
click at [97, 117] on span "2 months - 5 years" at bounding box center [68, 116] width 107 height 5
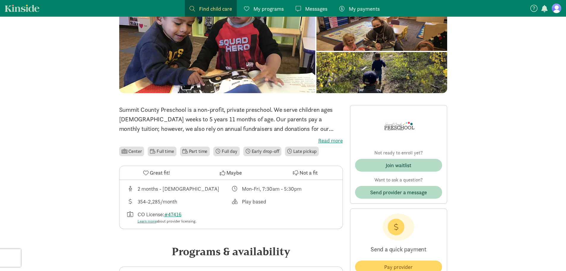
scroll to position [208, 0]
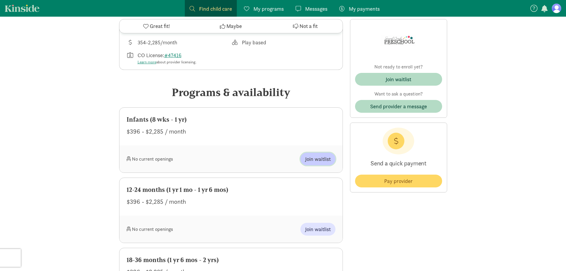
click at [317, 159] on span "Join waitlist" at bounding box center [318, 159] width 26 height 8
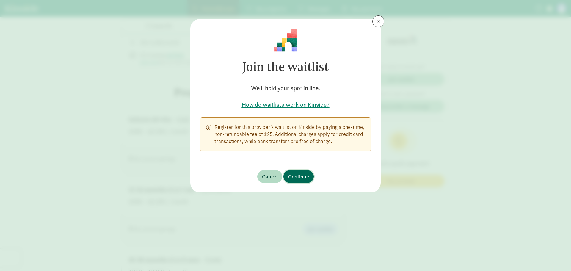
click at [299, 177] on span "Continue" at bounding box center [298, 176] width 21 height 8
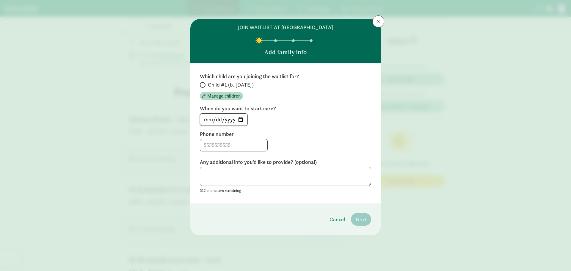
click at [234, 122] on input "[DATE]" at bounding box center [223, 120] width 47 height 12
type input "[DATE]"
click at [271, 119] on div "[DATE]" at bounding box center [285, 119] width 171 height 12
click at [202, 85] on input "Child #1 (b. [DATE])" at bounding box center [202, 85] width 4 height 4
radio input "true"
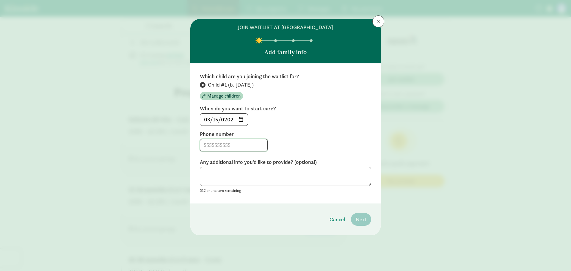
click at [232, 147] on input at bounding box center [233, 145] width 67 height 12
type input "9709143225"
click at [241, 122] on input "[DATE]" at bounding box center [224, 120] width 48 height 12
type input "[DATE]"
click at [318, 131] on label "Phone number" at bounding box center [285, 134] width 171 height 7
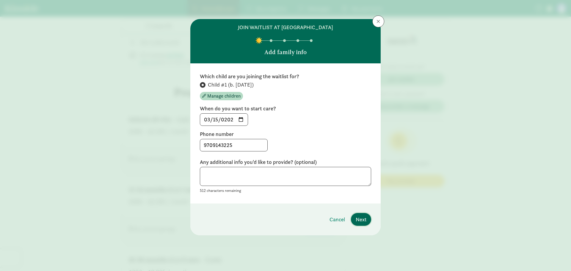
click at [368, 222] on button "Next" at bounding box center [361, 219] width 20 height 13
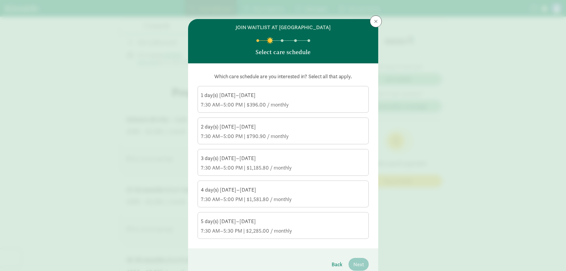
click at [268, 160] on div "3 day(s) [DATE]–[DATE]" at bounding box center [283, 158] width 165 height 7
click at [0, 0] on input "3 day(s) [DATE]–[DATE] 7:30 AM–5:00 PM | $1,185.80 / monthly" at bounding box center [0, 0] width 0 height 0
click at [365, 267] on button "Next" at bounding box center [359, 264] width 20 height 13
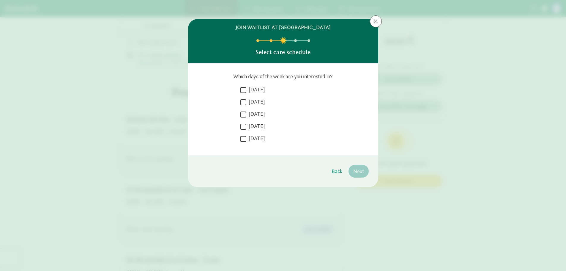
click at [245, 101] on input "[DATE]" at bounding box center [244, 102] width 6 height 8
checkbox input "true"
click at [247, 114] on label "[DATE]" at bounding box center [255, 113] width 19 height 7
click at [246, 114] on input "[DATE]" at bounding box center [244, 114] width 6 height 8
checkbox input "true"
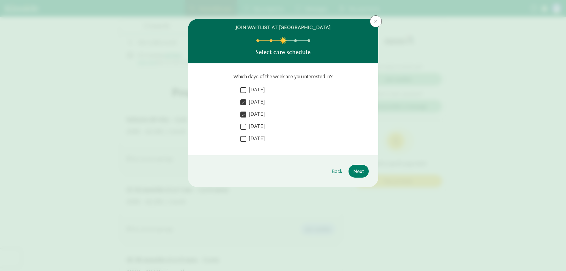
click at [244, 125] on input "[DATE]" at bounding box center [244, 127] width 6 height 8
checkbox input "true"
click at [357, 173] on span "Next" at bounding box center [359, 171] width 11 height 8
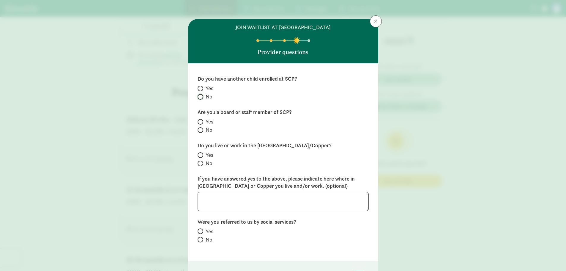
click at [199, 97] on input "No" at bounding box center [200, 97] width 4 height 4
radio input "true"
click at [198, 129] on input "No" at bounding box center [200, 130] width 4 height 4
radio input "true"
click at [201, 158] on label "Yes" at bounding box center [283, 154] width 171 height 7
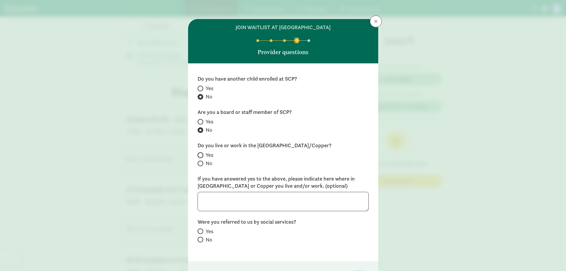
click at [201, 157] on input "Yes" at bounding box center [200, 155] width 4 height 4
radio input "true"
click at [224, 203] on textarea at bounding box center [283, 201] width 171 height 19
